Goal: Information Seeking & Learning: Understand process/instructions

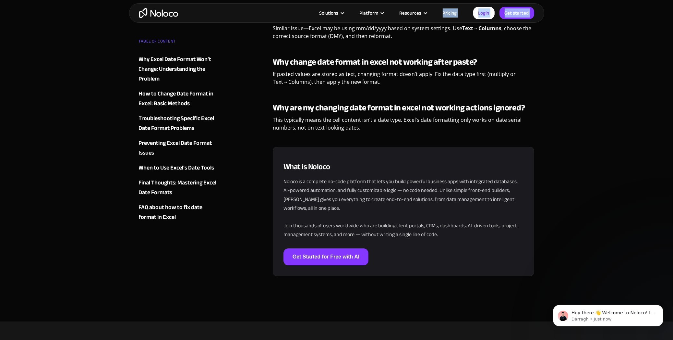
scroll to position [2015, 0]
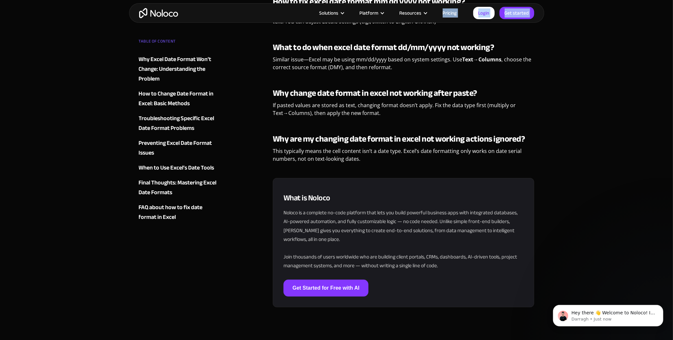
drag, startPoint x: 274, startPoint y: 74, endPoint x: 389, endPoint y: 160, distance: 144.1
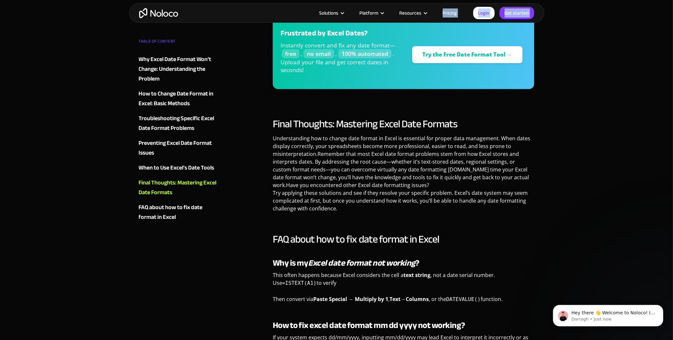
scroll to position [1691, 0]
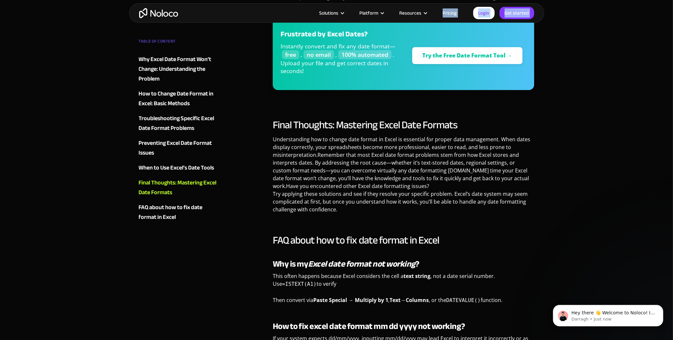
click at [348, 209] on p "Understanding how to change date format in Excel is essential for proper data m…" at bounding box center [404, 176] width 262 height 83
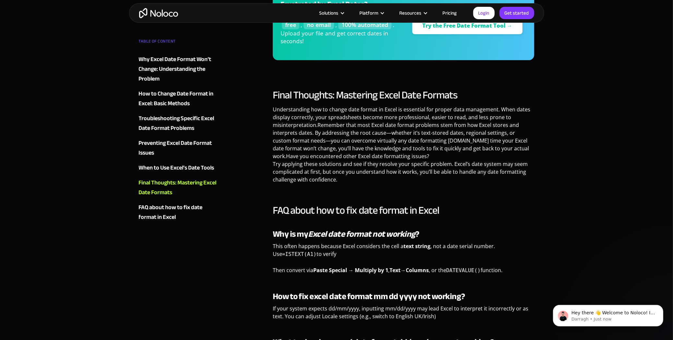
scroll to position [1715, 0]
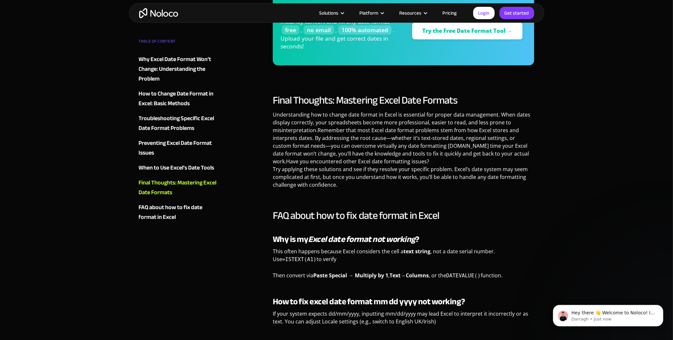
drag, startPoint x: 363, startPoint y: 155, endPoint x: 275, endPoint y: 92, distance: 107.6
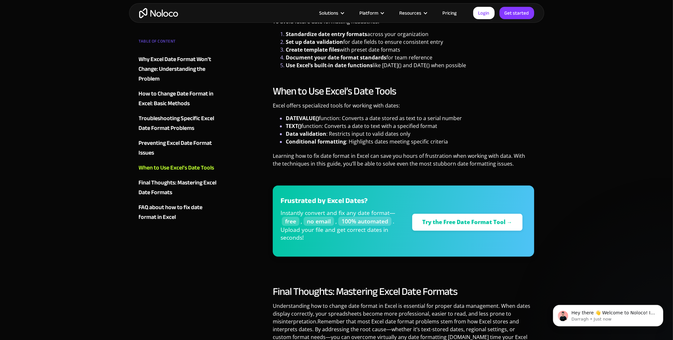
scroll to position [1488, 0]
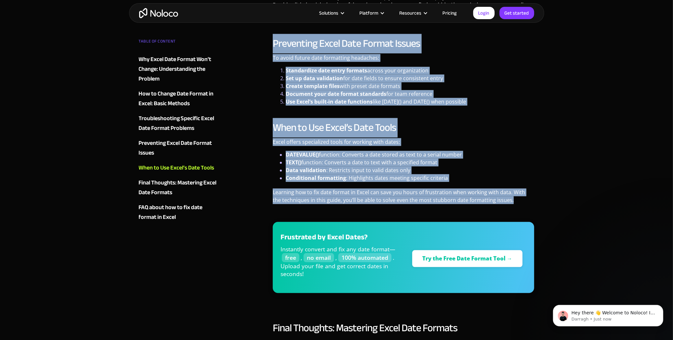
drag, startPoint x: 510, startPoint y: 201, endPoint x: 270, endPoint y: 38, distance: 289.9
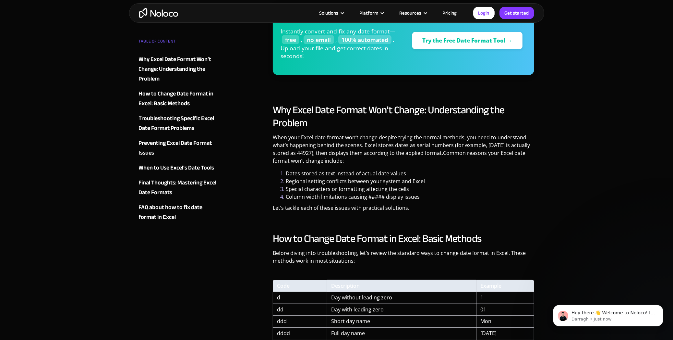
scroll to position [417, 0]
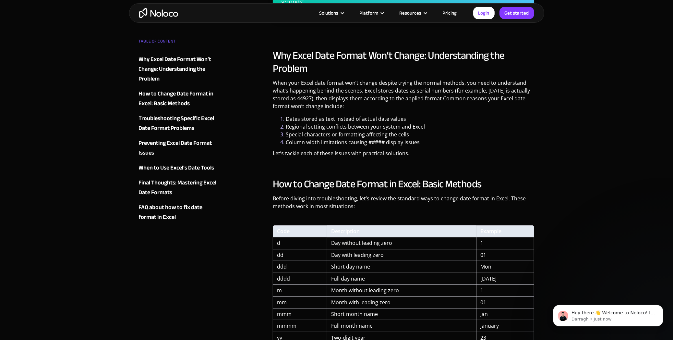
click at [394, 135] on li "Special characters or formatting affecting the cells" at bounding box center [410, 134] width 249 height 8
click at [439, 147] on div "Why Excel Date Format Won’t Change: Understanding the Problem When your Excel d…" at bounding box center [404, 105] width 262 height 113
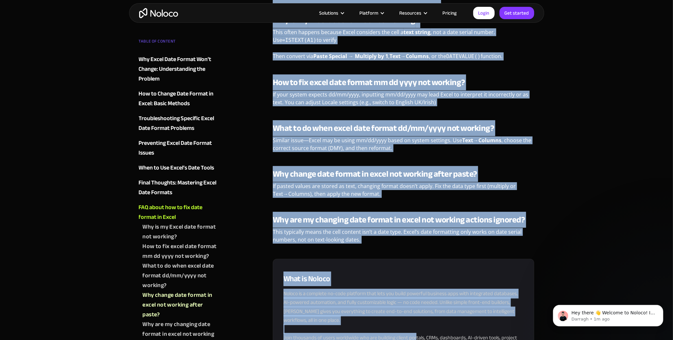
scroll to position [1945, 0]
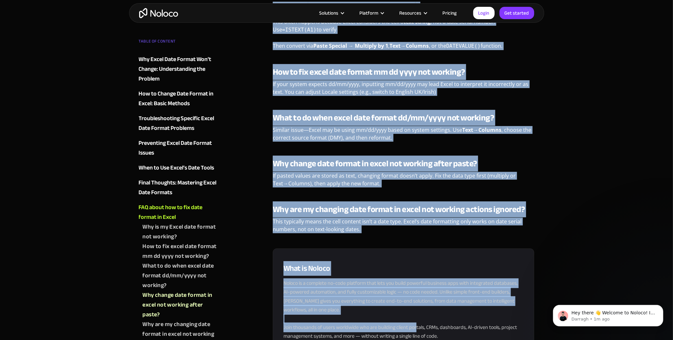
drag, startPoint x: 274, startPoint y: 54, endPoint x: 403, endPoint y: 230, distance: 218.4
copy div "Lor Ipsum Dolo Sitame Con’a Elitse: Doeiusmodtemp inc Utlabor Etdo magn Aliqu e…"
